Goal: Transaction & Acquisition: Purchase product/service

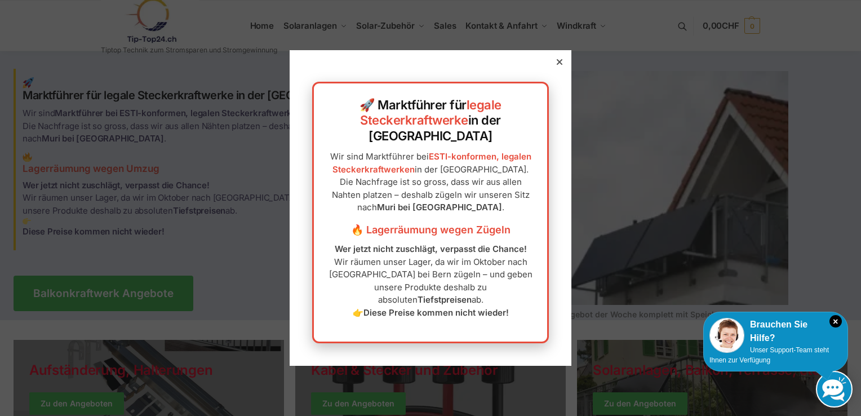
click at [555, 67] on div at bounding box center [560, 62] width 10 height 10
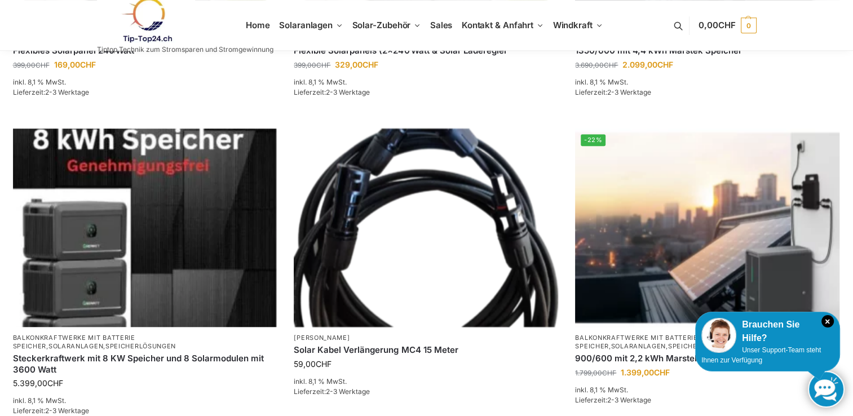
scroll to position [719, 0]
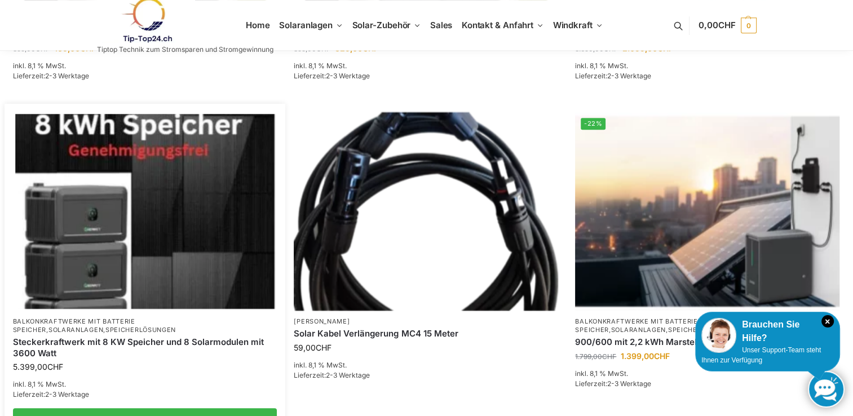
click at [203, 346] on link "Steckerkraftwerk mit 8 KW Speicher und 8 Solarmodulen mit 3600 Watt" at bounding box center [145, 347] width 264 height 22
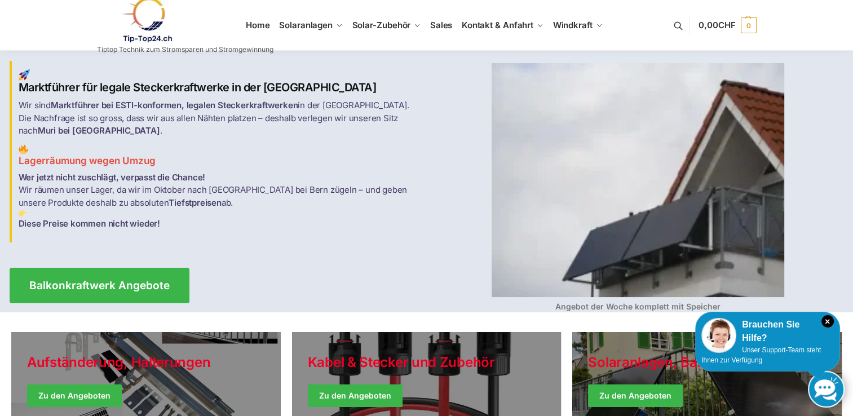
scroll to position [0, 0]
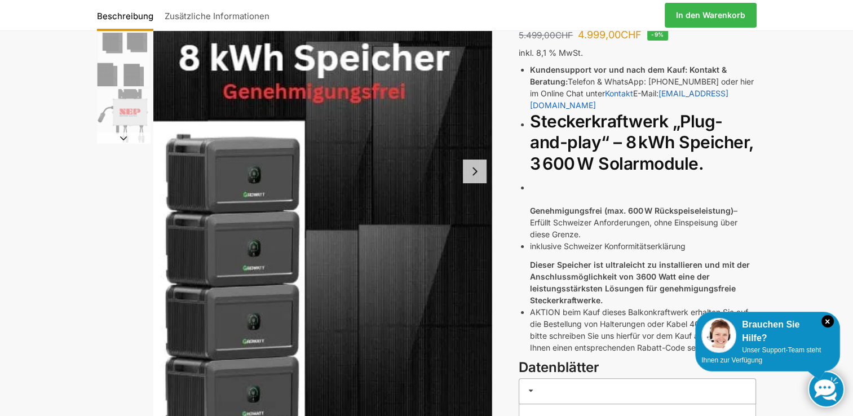
scroll to position [163, 0]
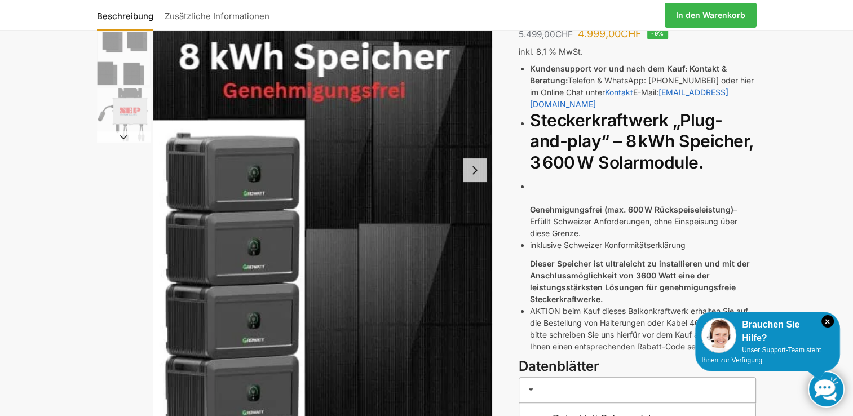
click at [522, 306] on div "Kundensupport vor und nach dem Kauf: Kontakt & Beratung: Telefon & WhatsApp: [P…" at bounding box center [637, 210] width 237 height 294
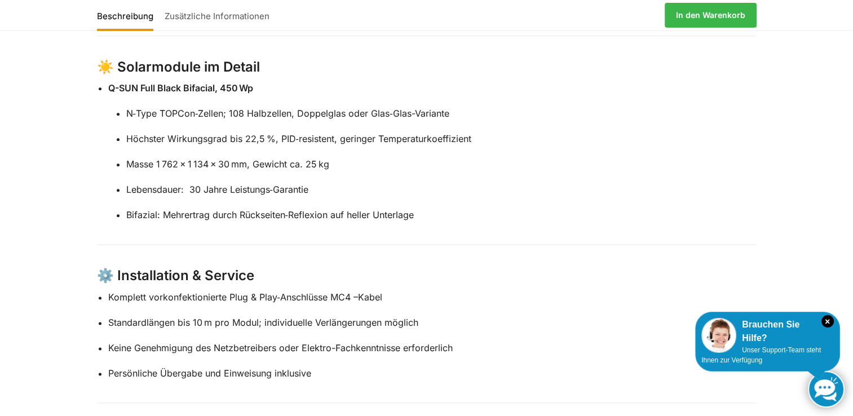
scroll to position [1319, 0]
